Goal: Information Seeking & Learning: Find specific page/section

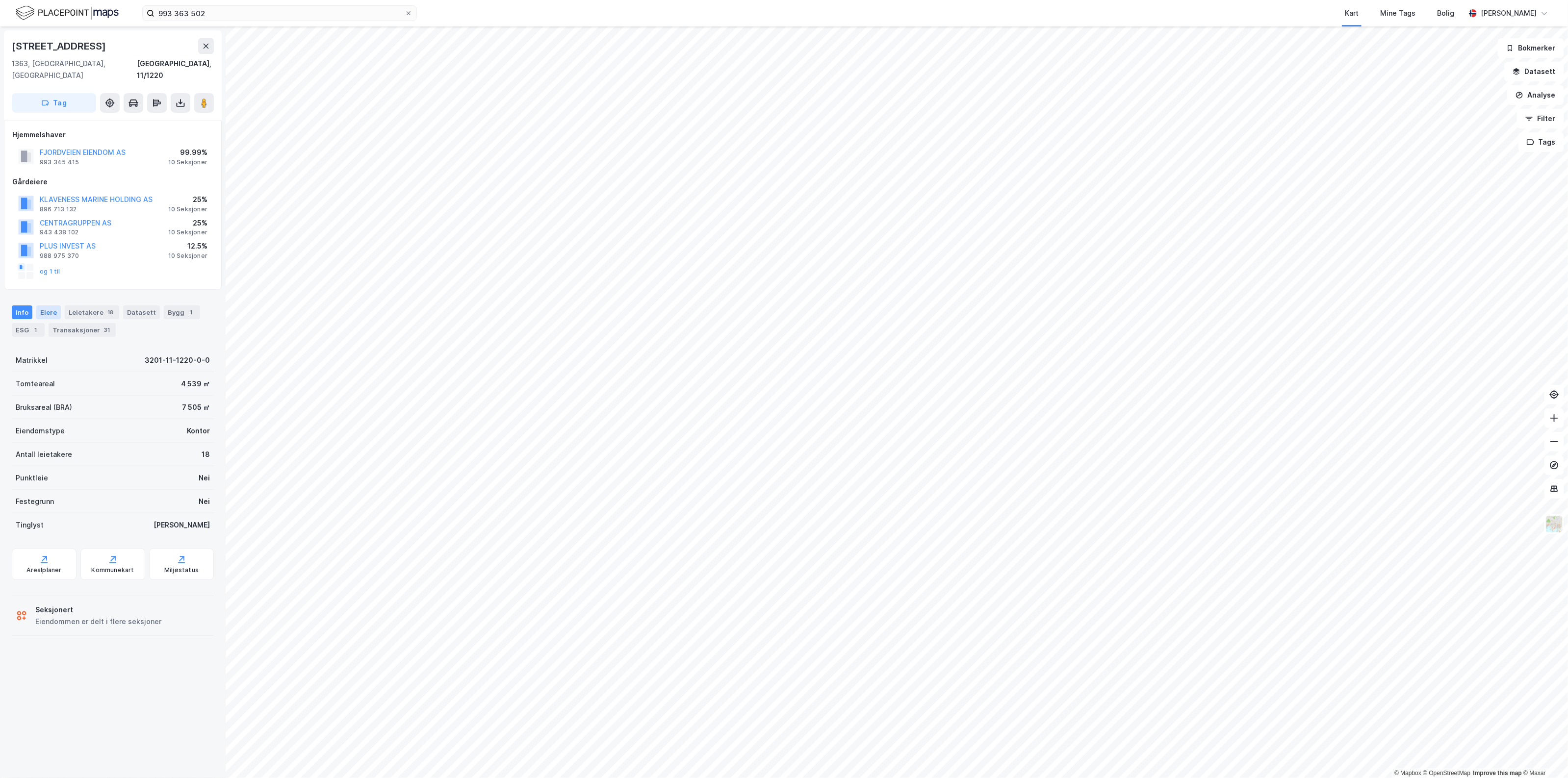
click at [39, 306] on div "Eiere" at bounding box center [49, 313] width 24 height 14
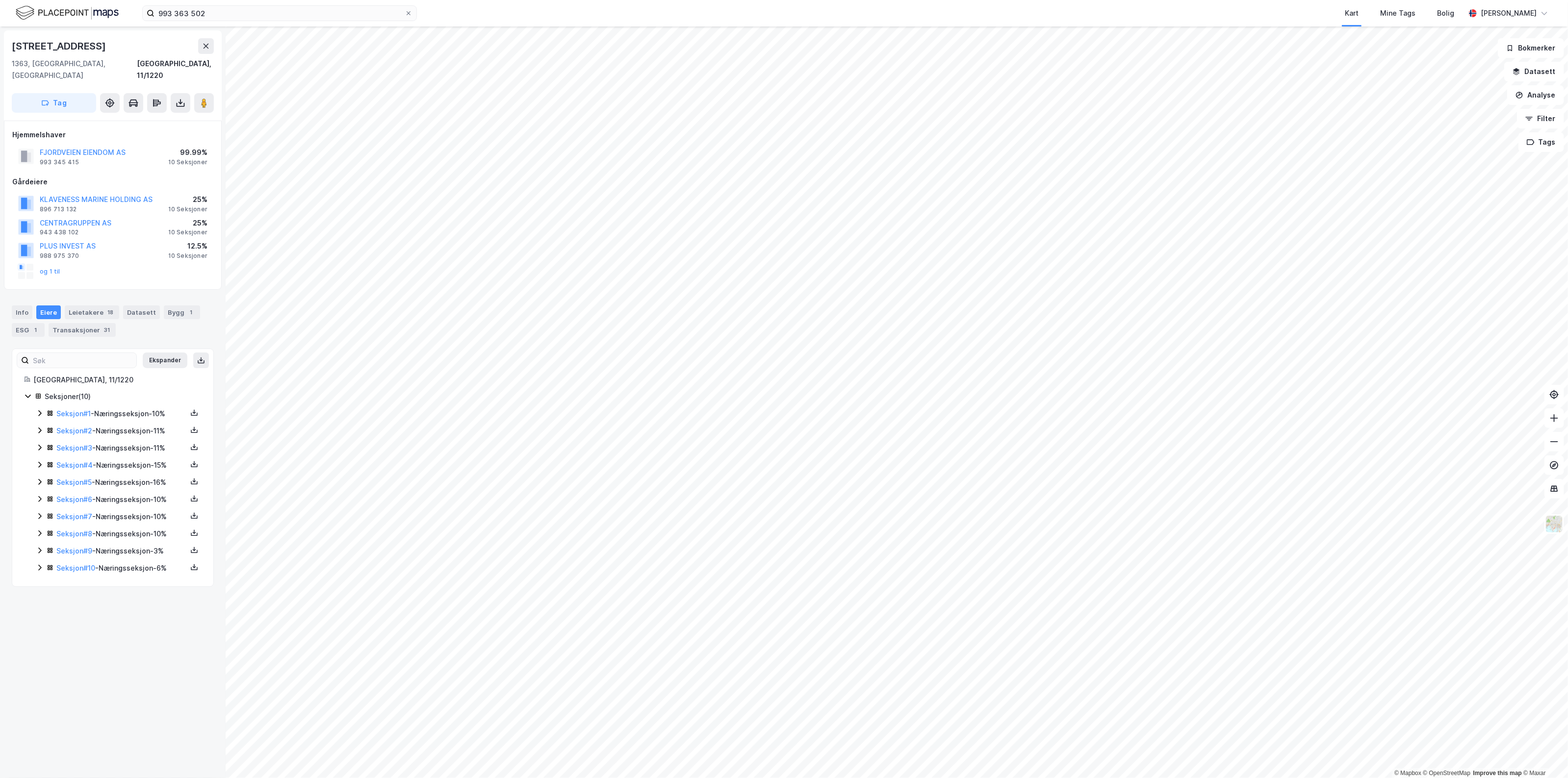
click at [39, 409] on icon at bounding box center [40, 413] width 8 height 8
click at [39, 412] on icon at bounding box center [39, 413] width 5 height 3
click at [39, 427] on icon at bounding box center [40, 431] width 8 height 8
click at [39, 429] on icon at bounding box center [39, 430] width 5 height 3
click at [37, 444] on icon at bounding box center [40, 448] width 8 height 8
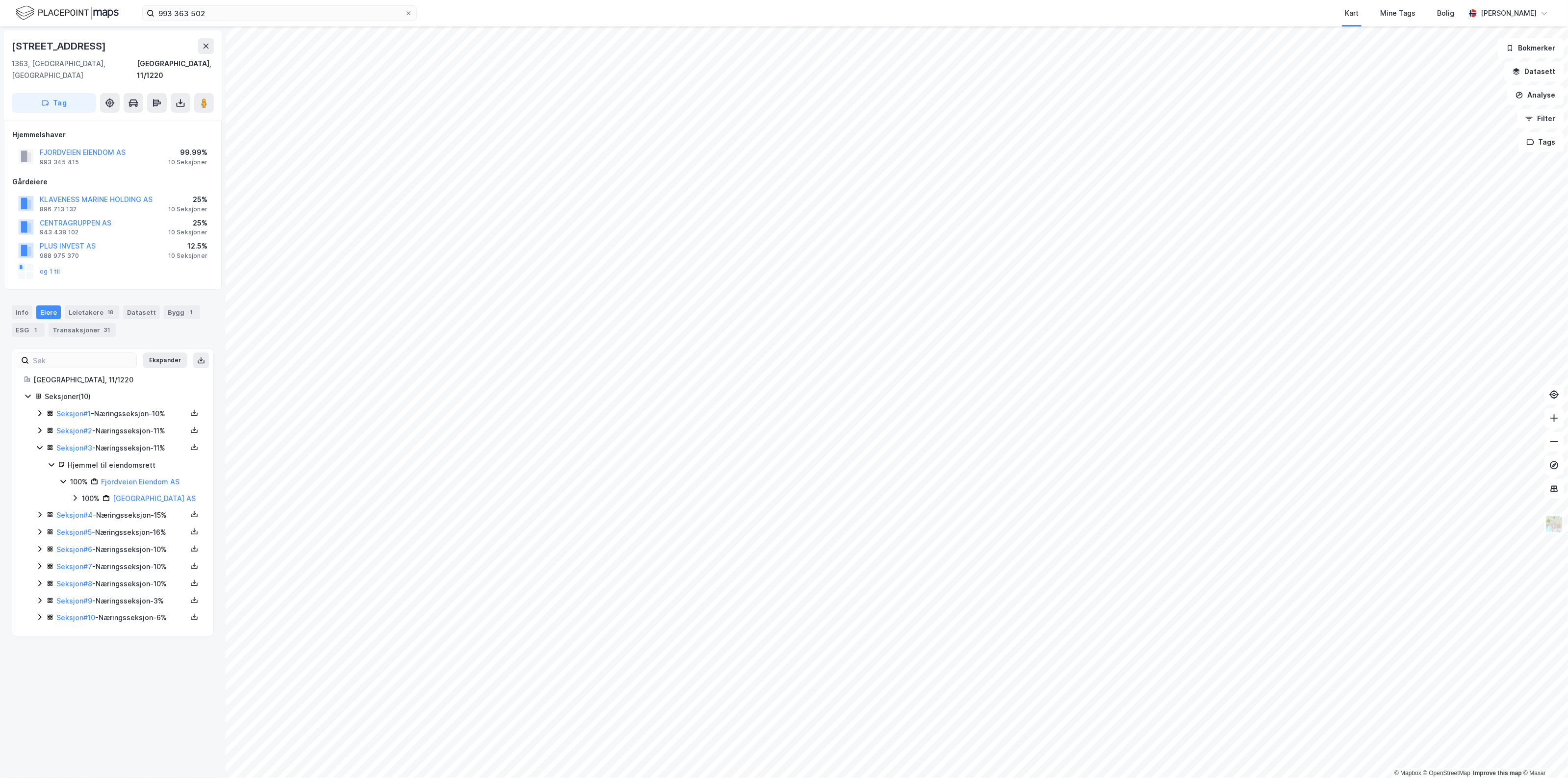
click at [41, 444] on icon at bounding box center [40, 448] width 8 height 8
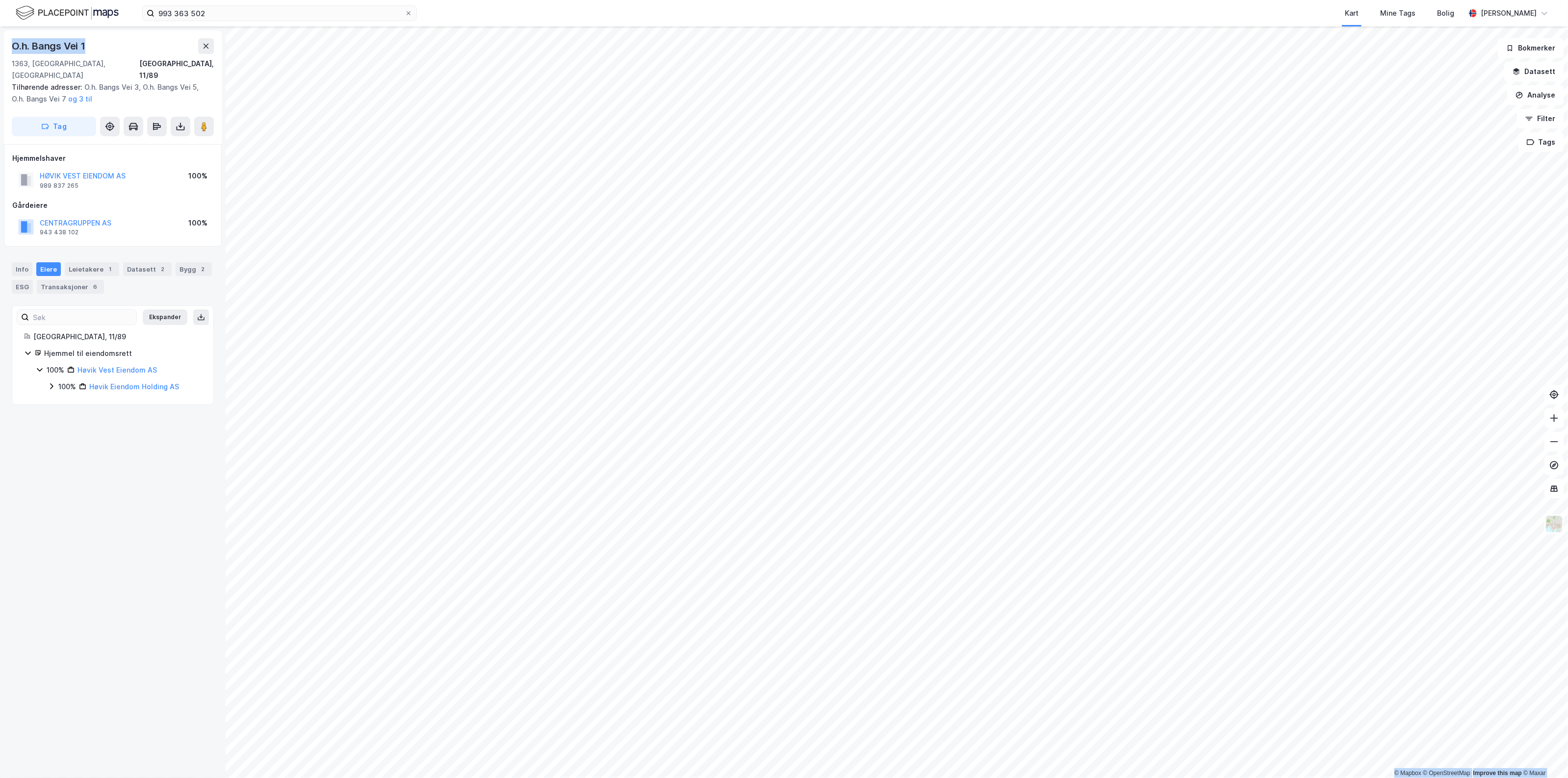
drag, startPoint x: 88, startPoint y: 44, endPoint x: -1, endPoint y: 47, distance: 89.1
click at [0, 47] on html "993 363 502 Kart Mine Tags Bolig [PERSON_NAME] © Mapbox © OpenStreetMap Improve…" at bounding box center [784, 389] width 1568 height 778
copy div "© Mapbox © OpenStreetMap Improve this map © Maxar O.h. Bangs Vei 1"
click at [229, 24] on div "993 363 502 Kart Mine Tags Bolig [PERSON_NAME]" at bounding box center [784, 13] width 1568 height 26
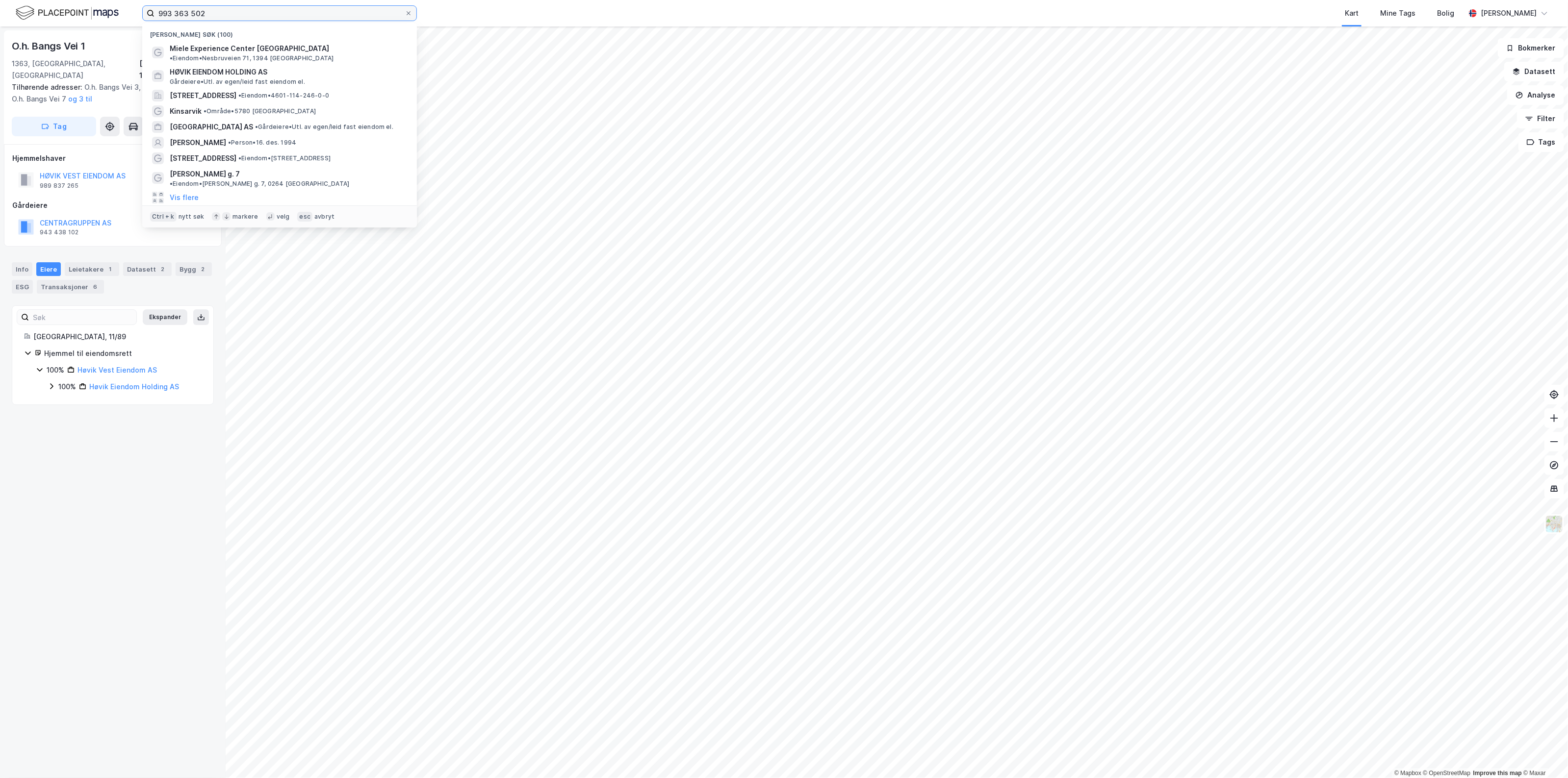
drag, startPoint x: 225, startPoint y: 14, endPoint x: 72, endPoint y: 16, distance: 153.0
click at [72, 16] on div "993 363 502 Nylige søk (100) Miele Experience Center [GEOGRAPHIC_DATA] • Eiendo…" at bounding box center [784, 13] width 1568 height 26
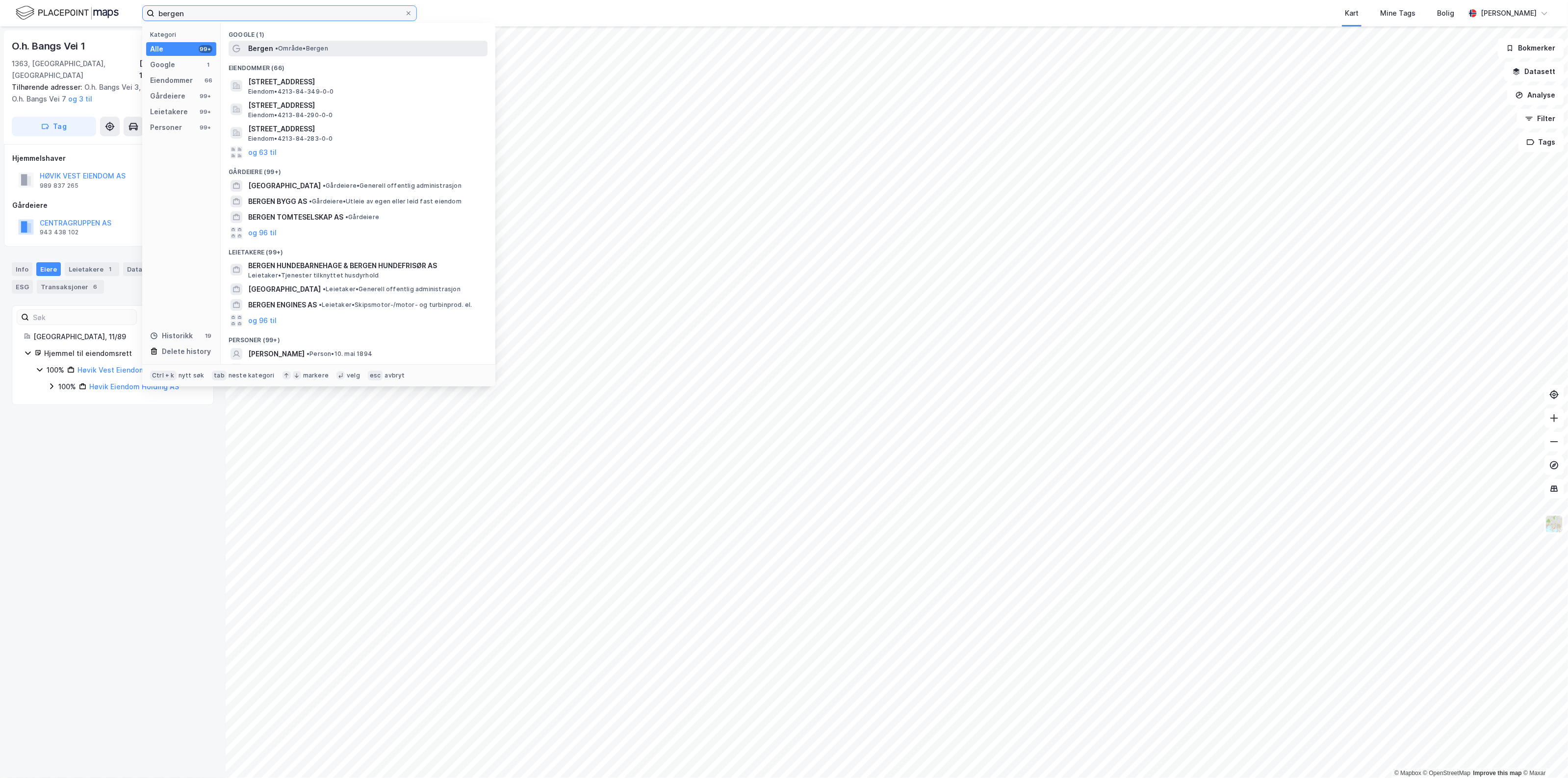
type input "bergen"
click at [288, 49] on span "• Område • [GEOGRAPHIC_DATA]" at bounding box center [302, 49] width 53 height 8
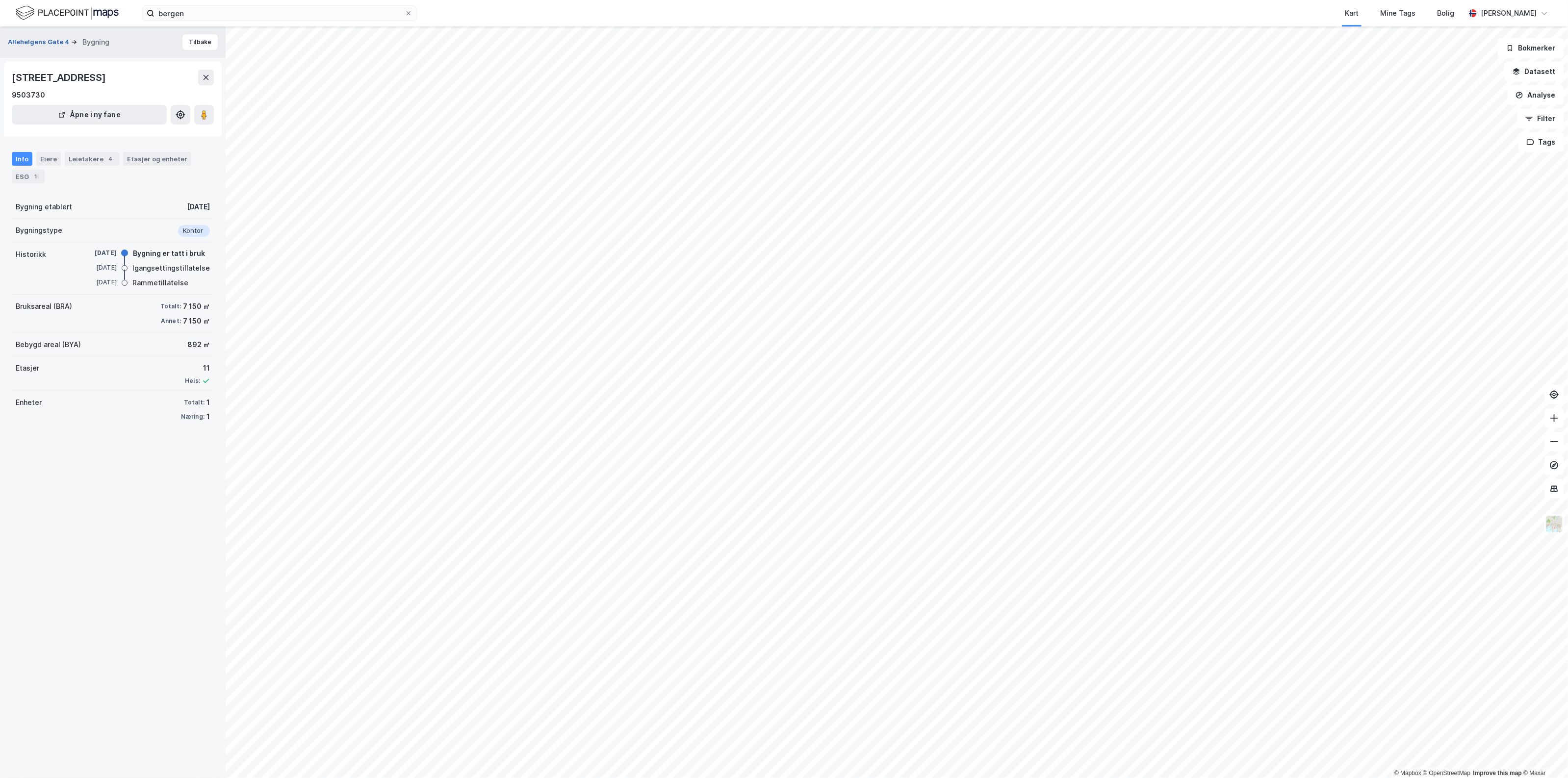
click at [27, 39] on button "Allehelgens Gate 4" at bounding box center [40, 42] width 64 height 9
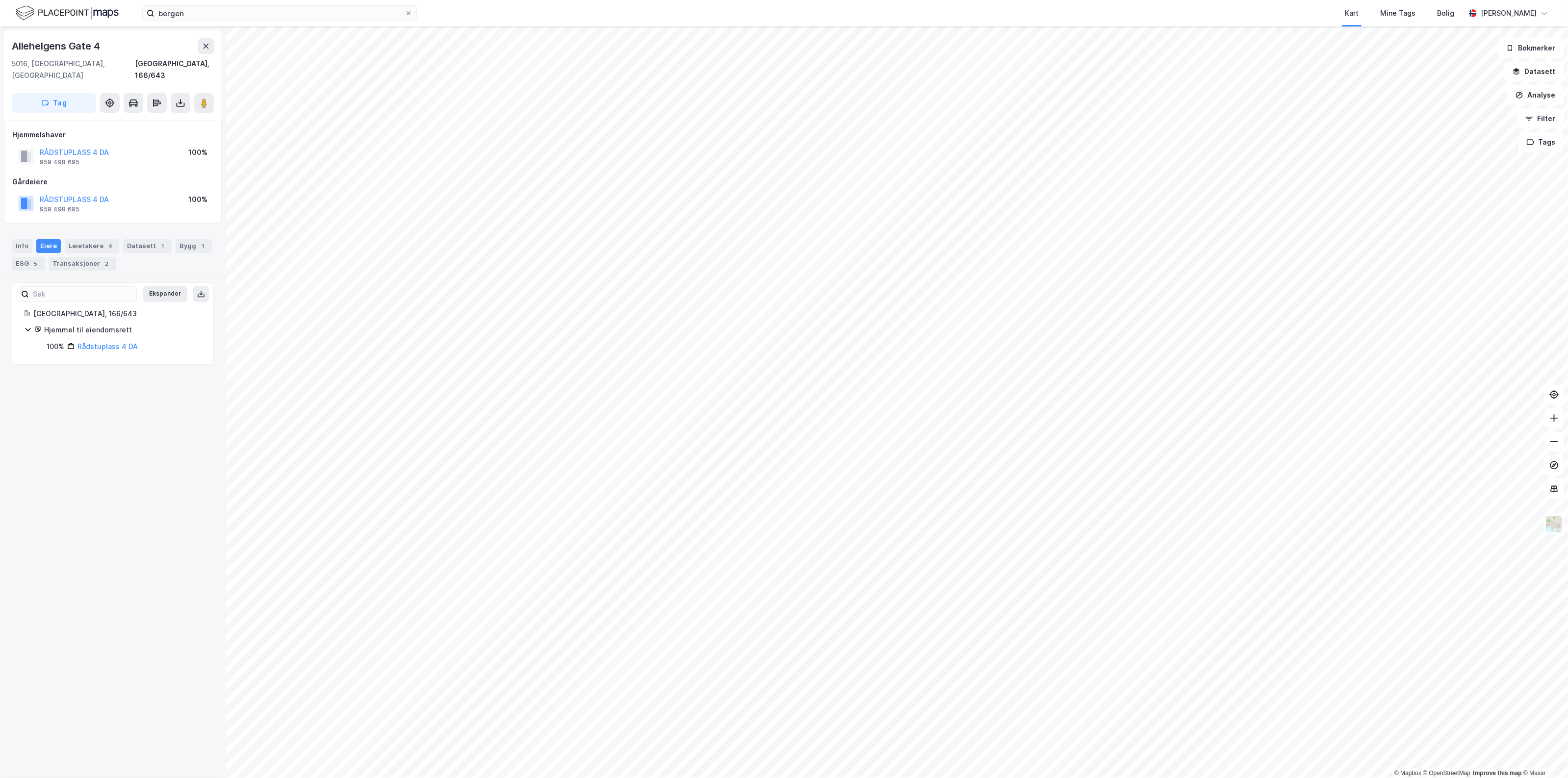
click at [65, 206] on div "959 498 695" at bounding box center [60, 210] width 40 height 8
